Goal: Information Seeking & Learning: Learn about a topic

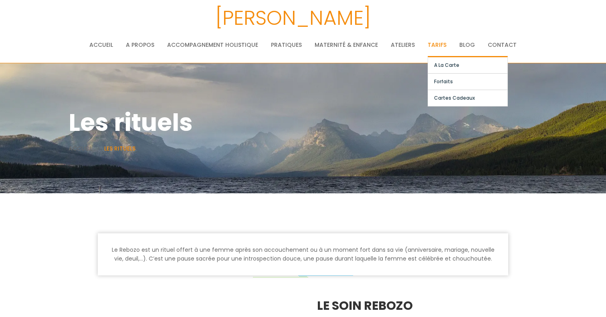
click at [434, 44] on link "Tarifs" at bounding box center [437, 45] width 19 height 16
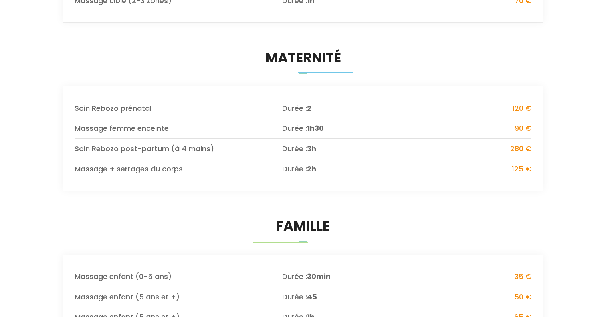
scroll to position [726, 0]
drag, startPoint x: 74, startPoint y: 149, endPoint x: 211, endPoint y: 149, distance: 136.7
click at [211, 150] on span "Soin Rebozo post-partum (à 4 mains)" at bounding box center [179, 148] width 208 height 10
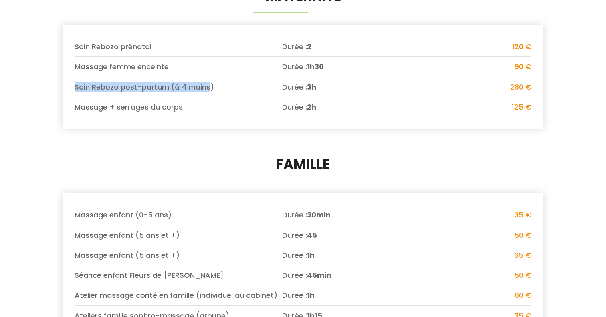
scroll to position [788, 0]
